Goal: Complete application form: Complete application form

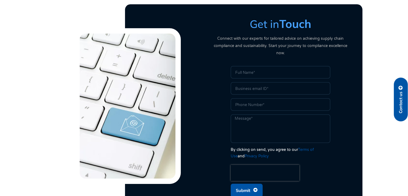
scroll to position [184, 0]
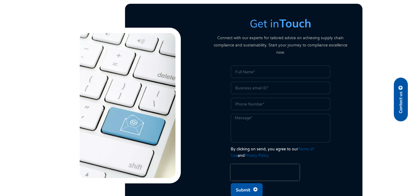
click at [256, 67] on input "Name" at bounding box center [281, 72] width 100 height 12
type input "Arpana Singh"
click at [248, 82] on input "Email" at bounding box center [281, 88] width 100 height 12
type input "arpana@enventure.com"
click at [258, 98] on input "Phone" at bounding box center [281, 104] width 100 height 12
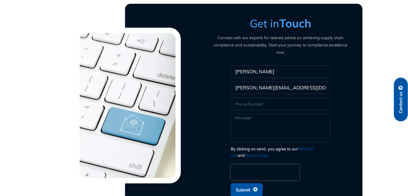
type input "1234567890"
click at [255, 114] on textarea "Message" at bounding box center [281, 128] width 100 height 28
type textarea "Testing"
click at [245, 185] on span "Submit" at bounding box center [243, 190] width 15 height 10
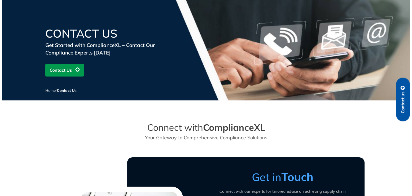
scroll to position [0, 0]
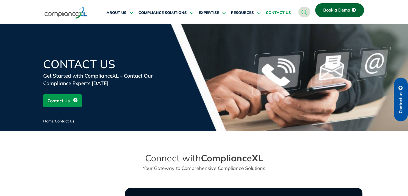
click at [342, 7] on link "Book a Demo" at bounding box center [340, 10] width 49 height 14
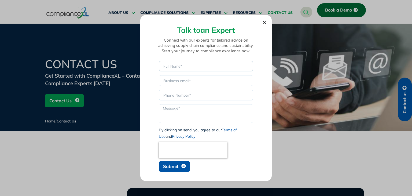
click at [202, 69] on input "Name" at bounding box center [206, 66] width 95 height 11
type input "Arpana Singh"
click at [186, 81] on input "Email" at bounding box center [206, 80] width 95 height 11
type input "arpana@enventure.com"
click at [180, 96] on input "Phone" at bounding box center [206, 95] width 95 height 11
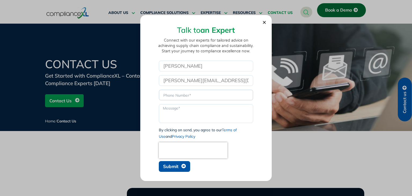
type input "1234567890"
click at [182, 111] on textarea "Message" at bounding box center [206, 113] width 95 height 19
type textarea "Testing"
click at [177, 170] on button "Submit" at bounding box center [174, 166] width 31 height 11
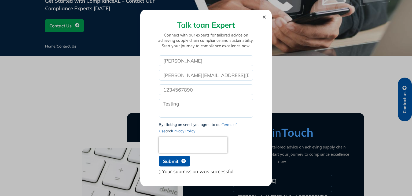
click at [72, 109] on div "Talk to an Expert Connect with our experts for tailored advice on achieving sup…" at bounding box center [206, 98] width 412 height 196
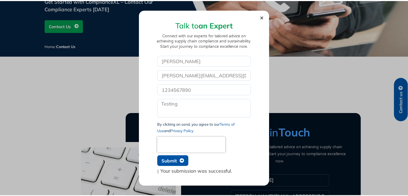
scroll to position [0, 0]
